Goal: Information Seeking & Learning: Learn about a topic

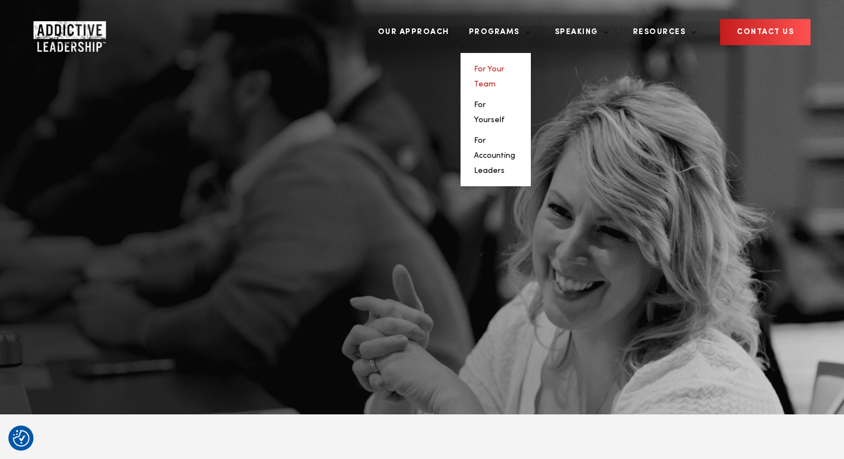
click at [504, 65] on link "For Your Team" at bounding box center [489, 76] width 30 height 23
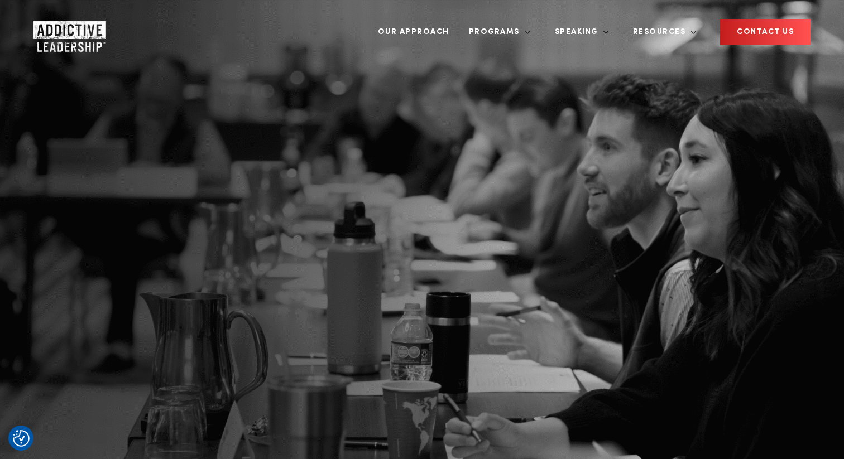
drag, startPoint x: 454, startPoint y: 223, endPoint x: 593, endPoint y: 236, distance: 140.1
copy span "gain 500 hours each for their highest-priority work—without additional resource…"
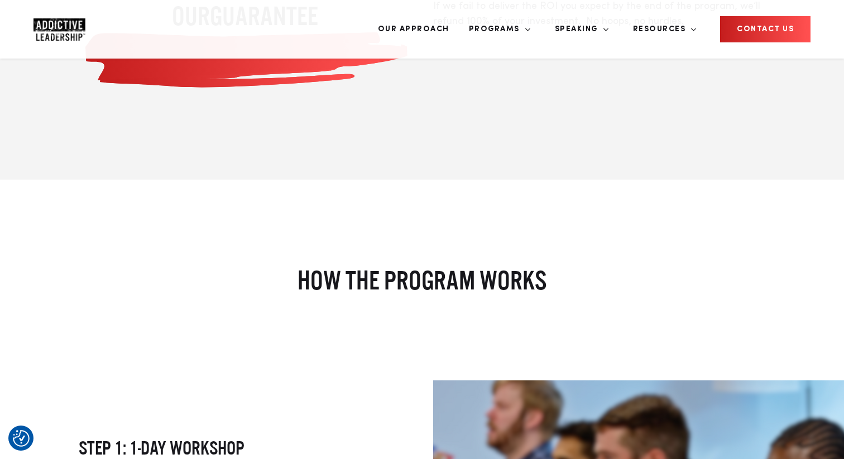
scroll to position [1241, 0]
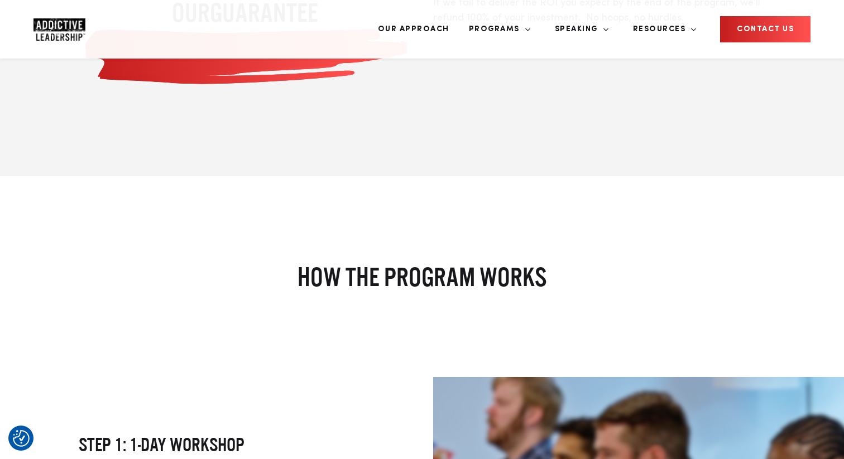
click at [55, 28] on img "Company Logo" at bounding box center [59, 29] width 52 height 22
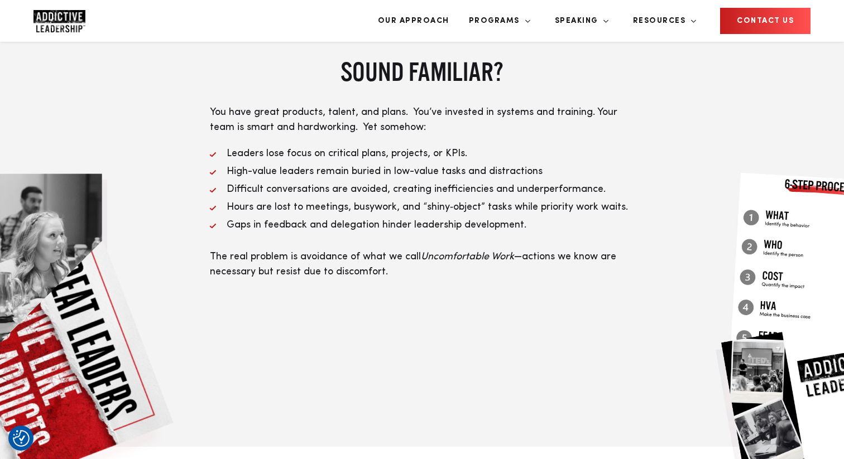
scroll to position [444, 0]
click at [457, 26] on link "Our Approach" at bounding box center [413, 21] width 88 height 42
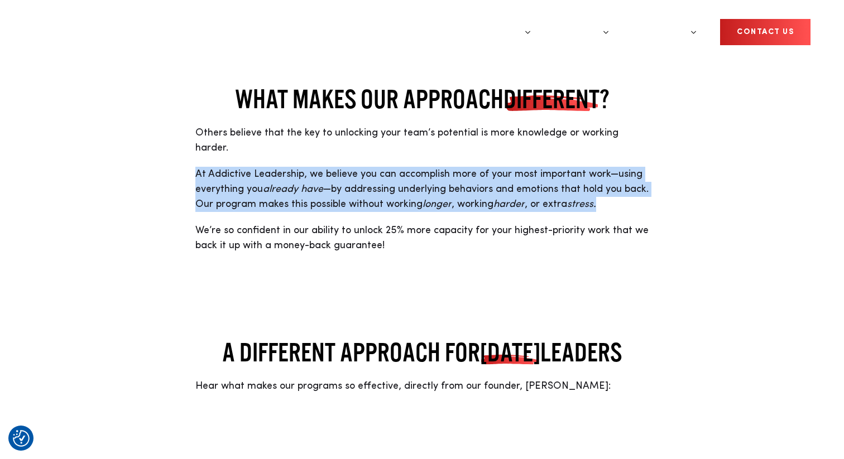
drag, startPoint x: 603, startPoint y: 190, endPoint x: 191, endPoint y: 162, distance: 412.6
click at [191, 162] on div "WHAT MAKES OUR APPROACH DIFFERENT ? Others believe that the key to unlocking yo…" at bounding box center [422, 169] width 709 height 170
copy span "At Addictive Leadership, we believe you can accomplish more of your most import…"
click at [54, 23] on img "Company Logo" at bounding box center [59, 32] width 52 height 22
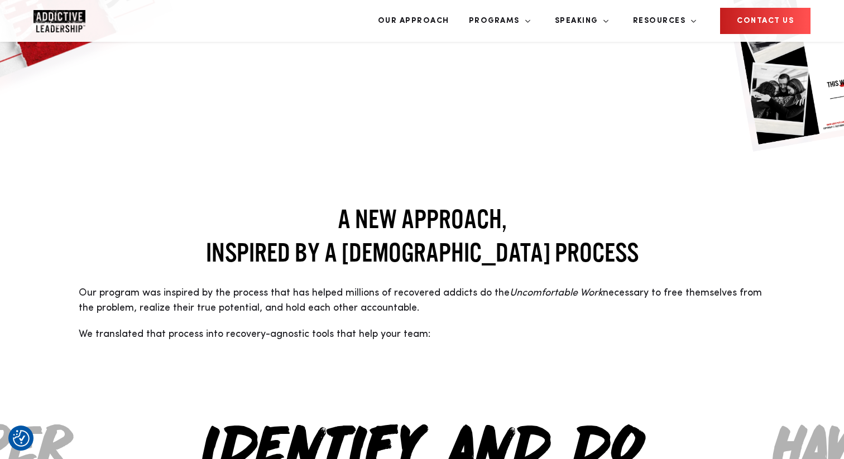
scroll to position [863, 0]
